Goal: Obtain resource: Obtain resource

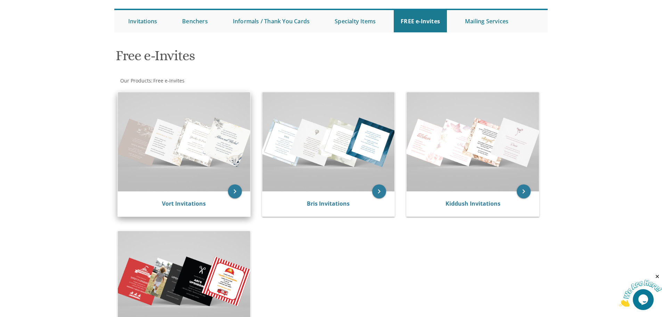
scroll to position [69, 0]
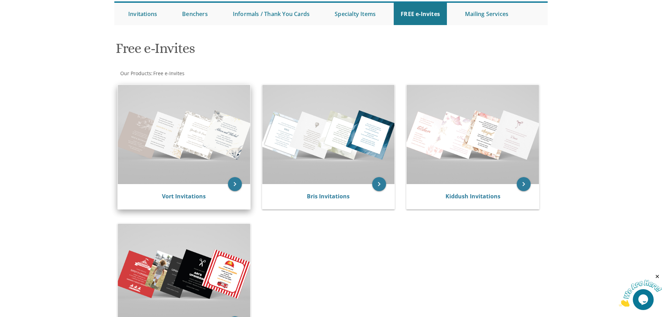
click at [170, 192] on div "Vort Invitations" at bounding box center [184, 196] width 132 height 25
click at [167, 200] on link "Vort Invitations" at bounding box center [184, 196] width 44 height 8
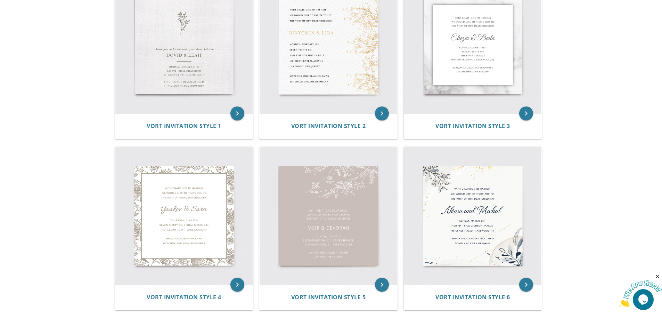
scroll to position [174, 0]
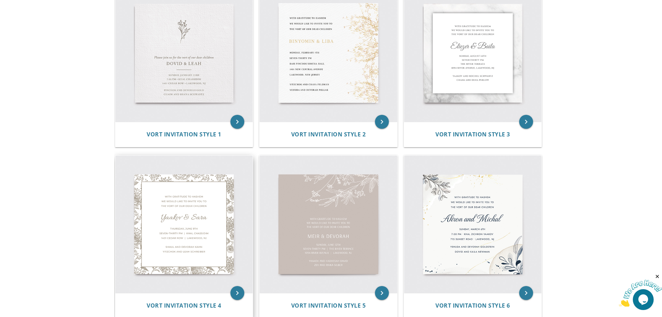
click at [172, 213] on img at bounding box center [184, 224] width 138 height 138
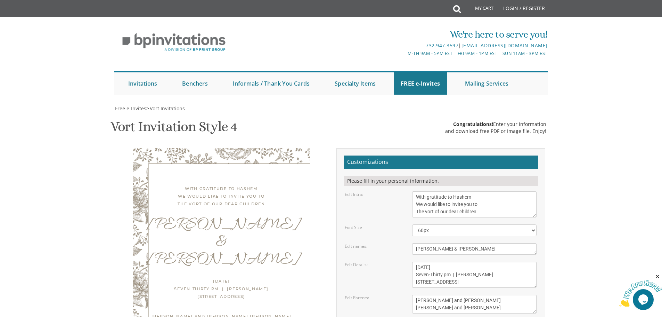
scroll to position [69, 0]
click at [444, 243] on textarea "Yaakov & Sara" at bounding box center [474, 248] width 124 height 11
type textarea "Yaakov & Shira"
click at [432, 261] on textarea "Thursday, June 9th Seven-Thirty pm | Khal Chassidim 1401 Cedar Row | Lakewood, …" at bounding box center [474, 274] width 124 height 26
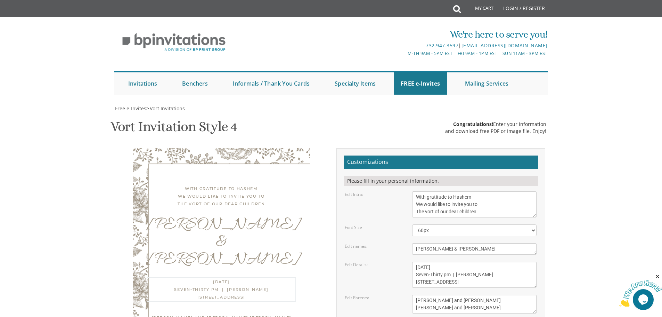
click at [432, 261] on textarea "Thursday, June 9th Seven-Thirty pm | Khal Chassidim 1401 Cedar Row | Lakewood, …" at bounding box center [474, 274] width 124 height 26
click at [441, 261] on textarea "Thursday, June 9th Seven-Thirty pm | Khal Chassidim 1401 Cedar Row | Lakewood, …" at bounding box center [474, 274] width 124 height 26
type textarea "Monday, September 1st Seven-Thirty pm | Khal Chassidim 1401 Cedar Row | Lakewoo…"
click at [428, 191] on textarea "With gratitude to Hashem We would like to invite you to The vort of our dear ch…" at bounding box center [474, 204] width 124 height 26
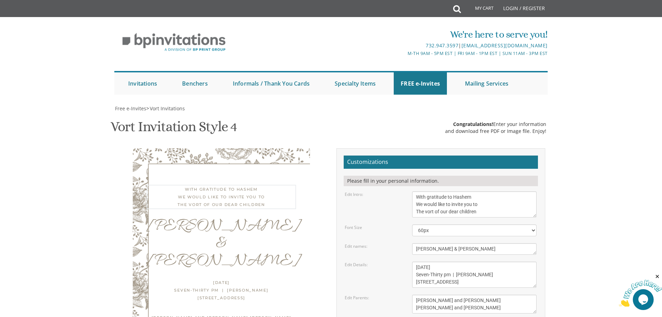
click at [428, 191] on textarea "With gratitude to Hashem We would like to invite you to The vort of our dear ch…" at bounding box center [474, 204] width 124 height 26
type textarea "With gratitude to Hashem We would like to invite you to The engagement of our d…"
click at [445, 224] on select "40px 50px 60px 70px 80px" at bounding box center [474, 230] width 124 height 12
click at [454, 243] on textarea "Yaakov & Sara" at bounding box center [474, 248] width 124 height 11
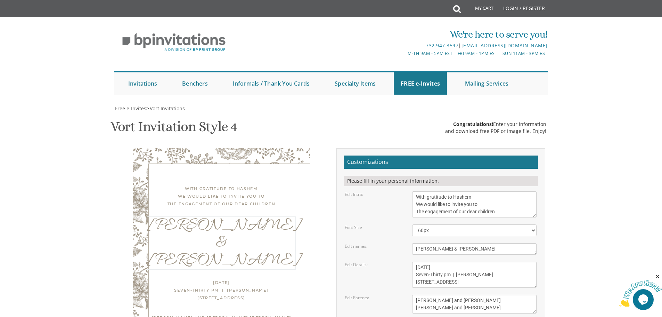
click at [427, 261] on textarea "Thursday, June 9th Seven-Thirty pm | Khal Chassidim 1401 Cedar Row | Lakewood, …" at bounding box center [474, 274] width 124 height 26
drag, startPoint x: 451, startPoint y: 204, endPoint x: 485, endPoint y: 204, distance: 33.4
click at [485, 261] on textarea "Thursday, June 9th Seven-Thirty pm | Khal Chassidim 1401 Cedar Row | Lakewood, …" at bounding box center [474, 274] width 124 height 26
drag, startPoint x: 426, startPoint y: 211, endPoint x: 411, endPoint y: 211, distance: 15.3
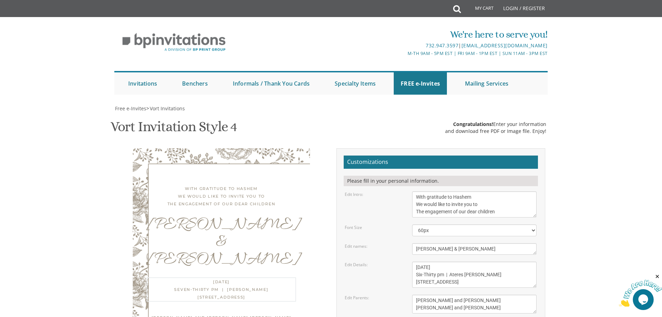
click at [411, 261] on div "Thursday, June 9th Seven-Thirty pm | Khal Chassidim 1401 Cedar Row | Lakewood, …" at bounding box center [474, 274] width 135 height 26
drag, startPoint x: 429, startPoint y: 213, endPoint x: 448, endPoint y: 212, distance: 18.1
click at [448, 261] on textarea "Thursday, June 9th Seven-Thirty pm | Khal Chassidim 1401 Cedar Row | Lakewood, …" at bounding box center [474, 274] width 124 height 26
type textarea "Monday, September 1st Six-Thirty pm | Ateres Leah Yehudis 971 Caldwell Ave | La…"
drag, startPoint x: 467, startPoint y: 232, endPoint x: 415, endPoint y: 231, distance: 52.1
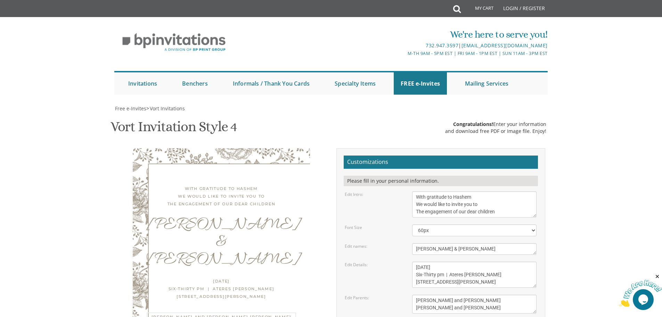
click at [415, 294] on textarea "Shaul and Devorah Kahn Yitzchok and Leah Schreiber" at bounding box center [474, 303] width 124 height 19
drag, startPoint x: 477, startPoint y: 239, endPoint x: 416, endPoint y: 238, distance: 60.8
click at [416, 294] on textarea "Shaul and Devorah Kahn Yitzchok and Leah Schreiber" at bounding box center [474, 303] width 124 height 19
click at [445, 294] on textarea "Shaul and Devorah Kahn Yitzchok and Leah Schreiber" at bounding box center [474, 303] width 124 height 19
click at [492, 294] on textarea "Shaul and Devorah Kahn Yitzchok and Leah Schreiber" at bounding box center [474, 303] width 124 height 19
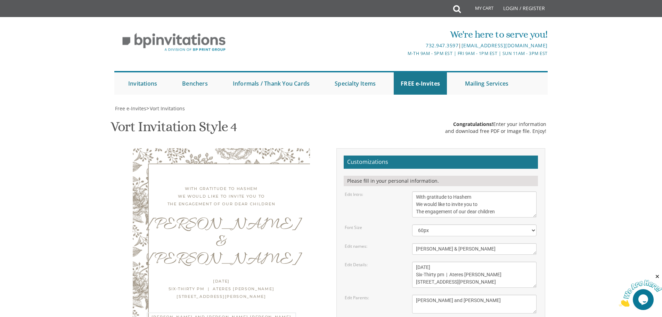
click at [424, 294] on textarea "Shaul and Devorah Kahn Yitzchok and Leah Schreiber" at bounding box center [474, 303] width 124 height 19
click at [496, 294] on textarea "Shaul and Devorah Kahn Yitzchok and Leah Schreiber" at bounding box center [474, 303] width 124 height 19
type textarea "Mrs. Julia Issakov Rabbi Shalom and Shoshana Aryeh"
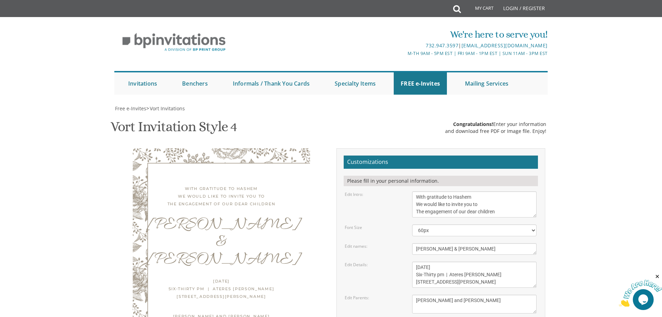
type input "maharonoff@gmail.com"
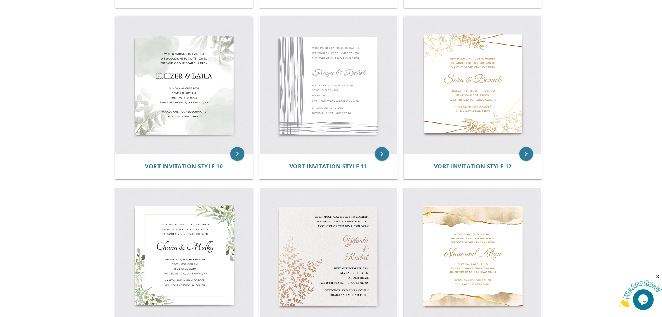
scroll to position [660, 0]
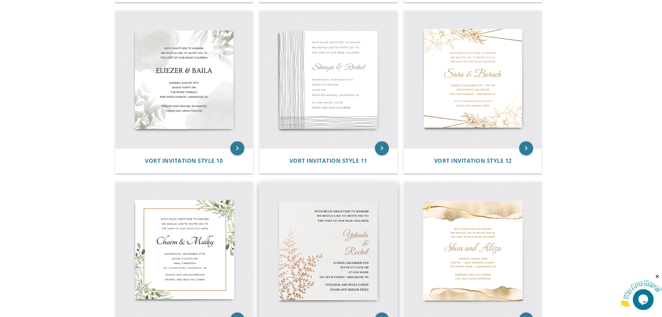
click at [311, 244] on img at bounding box center [329, 251] width 138 height 138
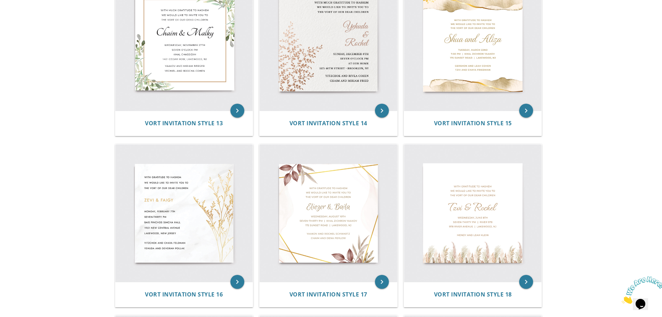
scroll to position [834, 0]
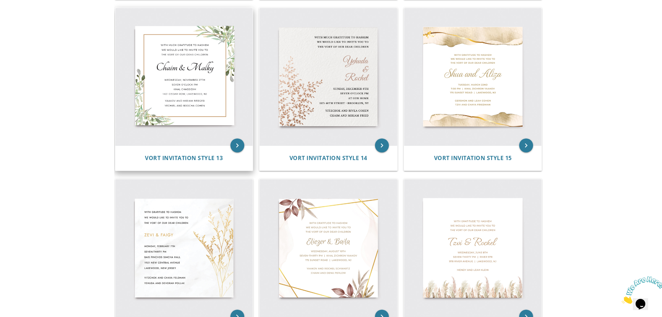
click at [172, 104] on img at bounding box center [184, 77] width 138 height 138
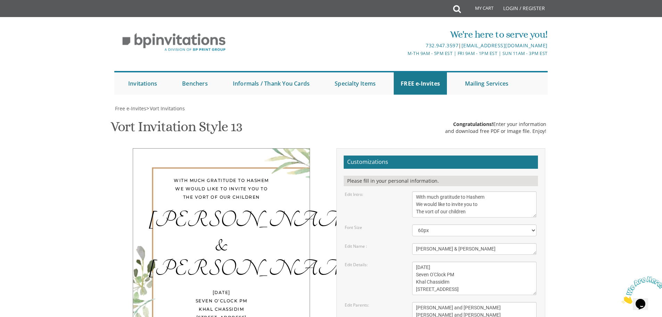
scroll to position [35, 0]
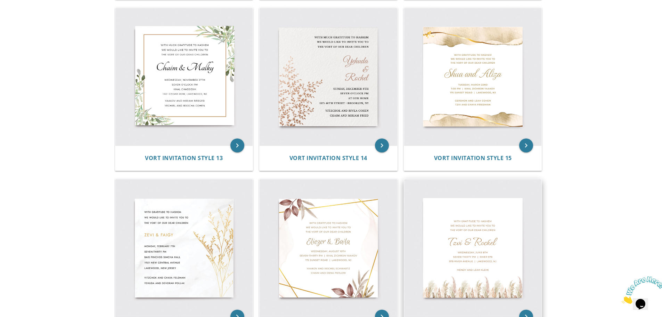
click at [496, 254] on img at bounding box center [473, 248] width 138 height 138
click at [337, 227] on img at bounding box center [329, 248] width 138 height 138
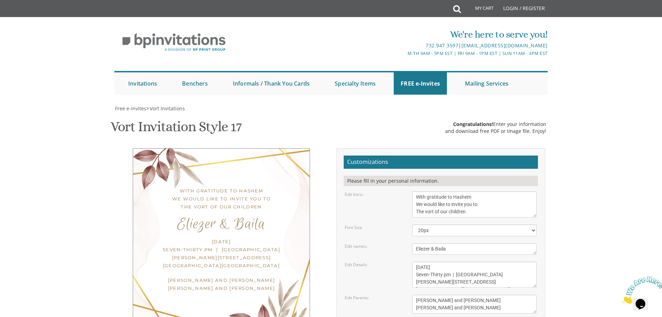
scroll to position [35, 0]
